Goal: Navigation & Orientation: Find specific page/section

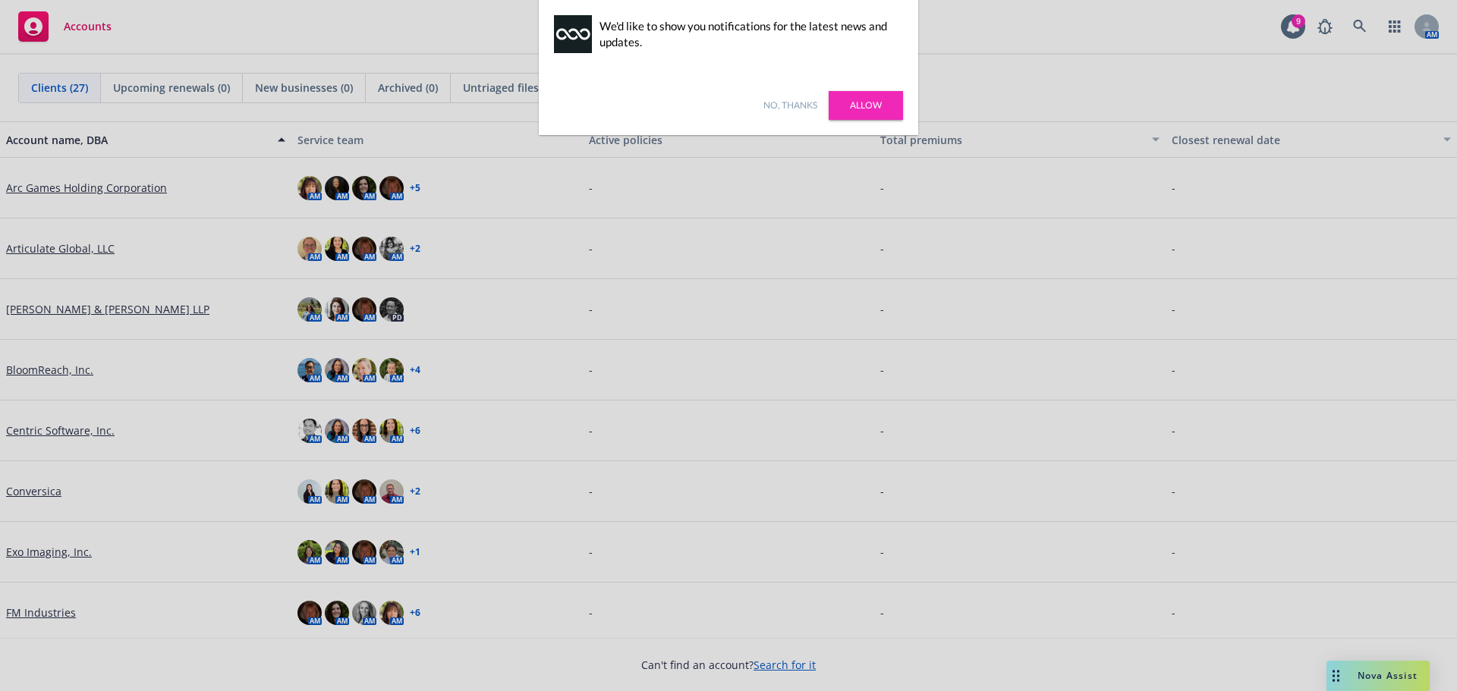
click at [872, 105] on link "Allow" at bounding box center [865, 105] width 74 height 29
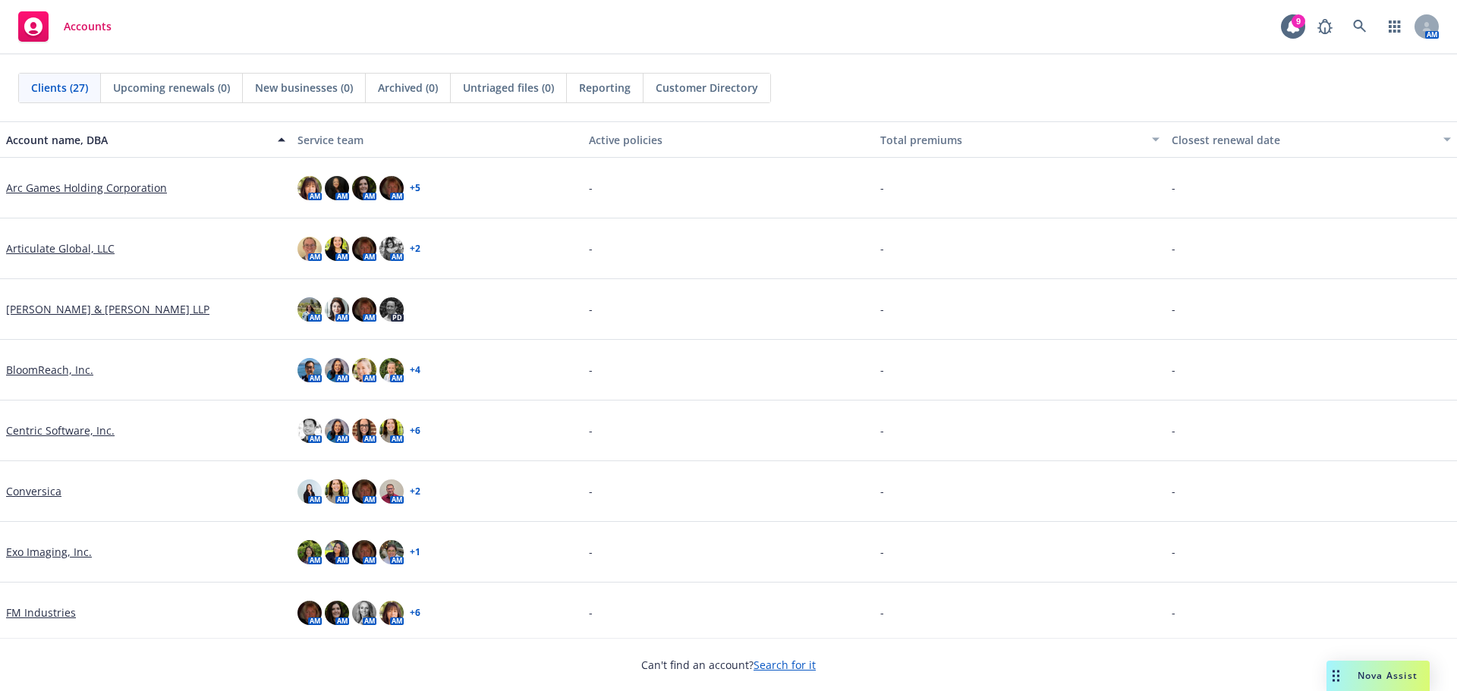
click at [850, 268] on div "-" at bounding box center [728, 248] width 291 height 61
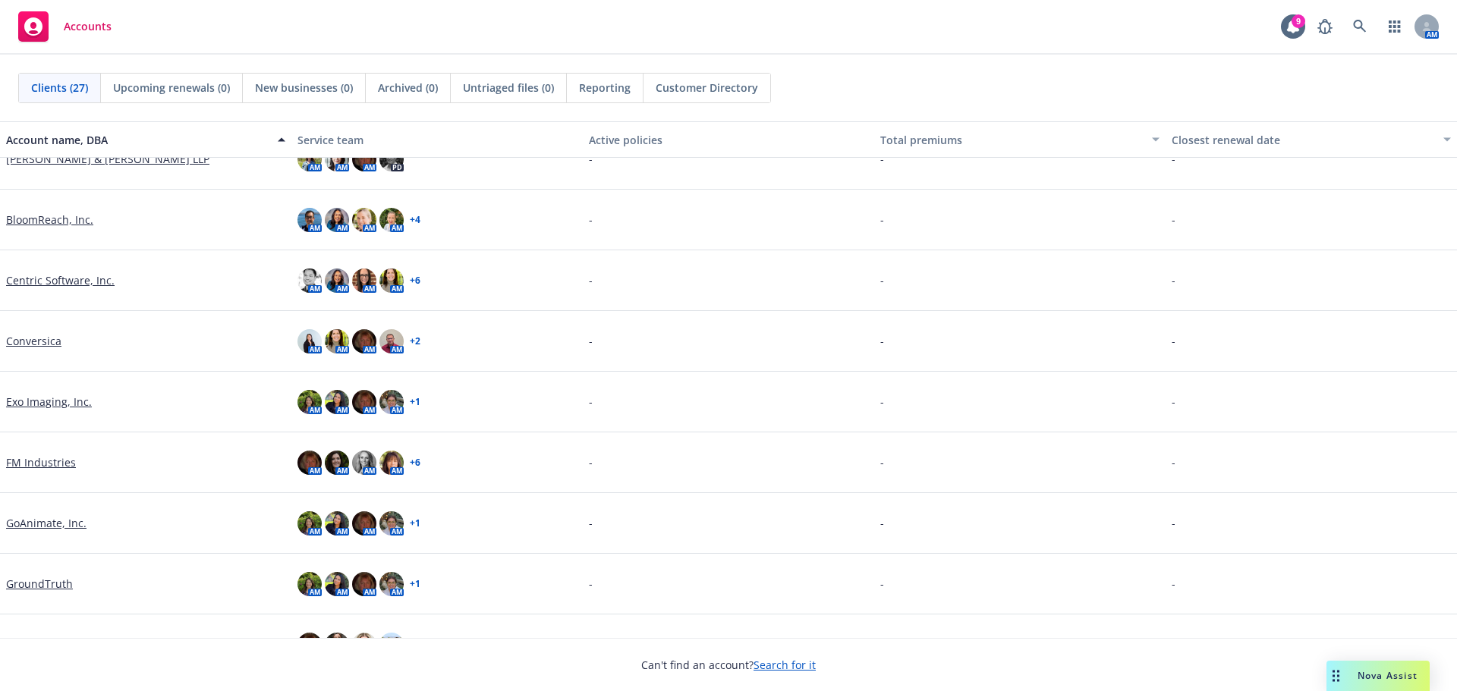
scroll to position [76, 0]
